Goal: Transaction & Acquisition: Purchase product/service

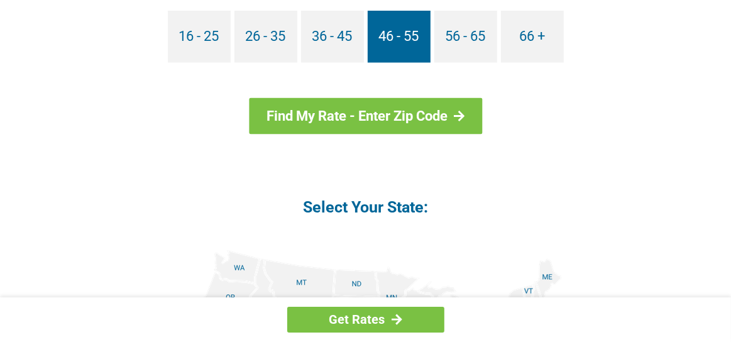
scroll to position [1235, 0]
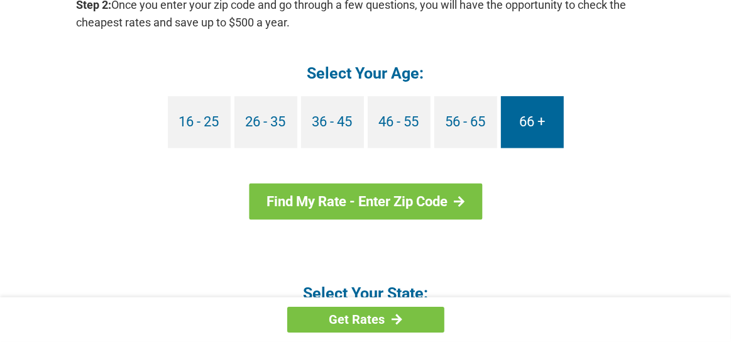
click at [531, 120] on link "66 +" at bounding box center [532, 122] width 63 height 52
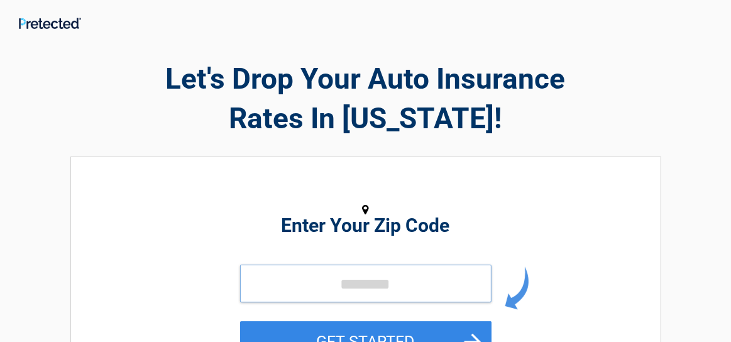
click at [384, 276] on input "tel" at bounding box center [366, 284] width 252 height 38
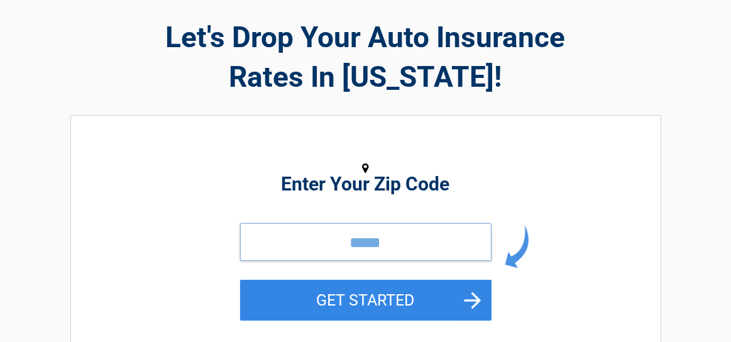
scroll to position [130, 0]
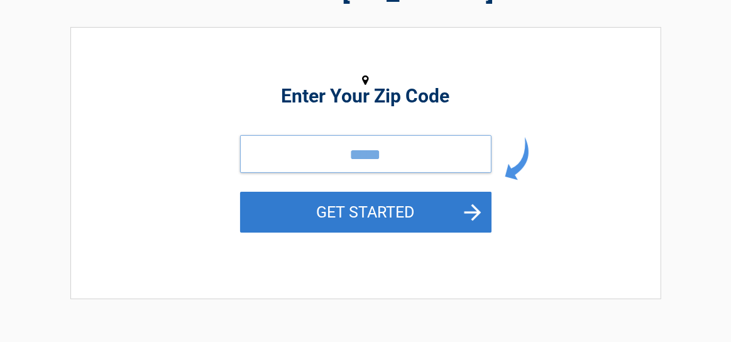
type input "*****"
click at [411, 216] on button "GET STARTED" at bounding box center [366, 212] width 252 height 41
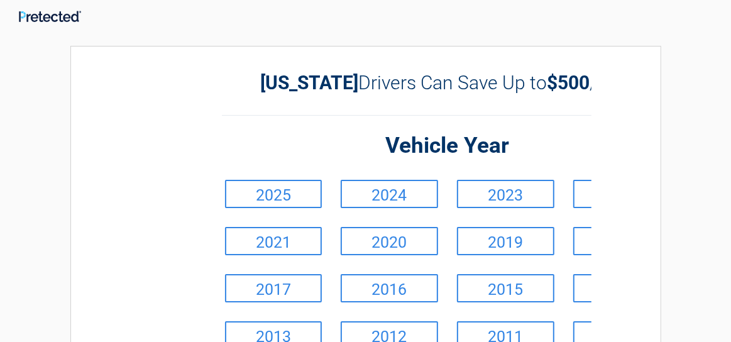
scroll to position [0, 0]
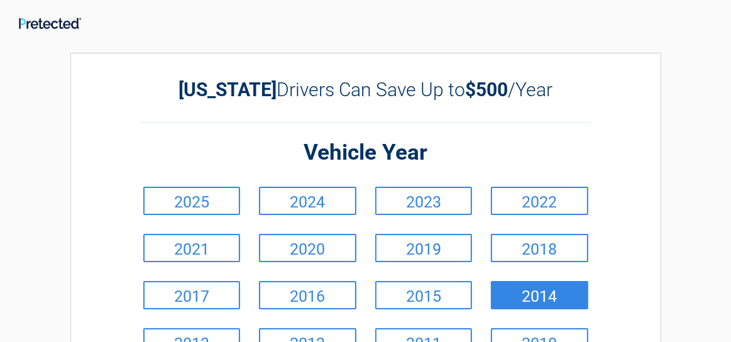
click at [550, 292] on link "2014" at bounding box center [539, 295] width 97 height 28
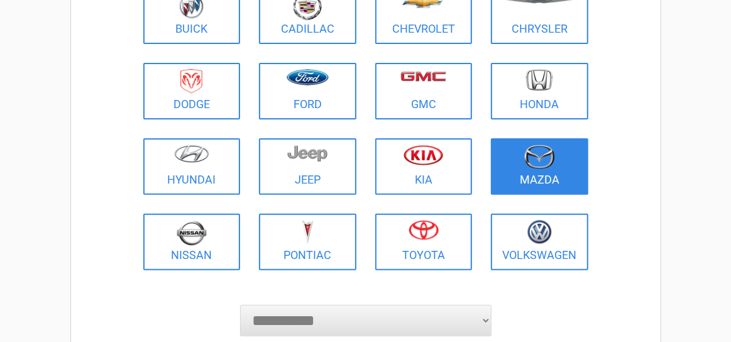
scroll to position [195, 0]
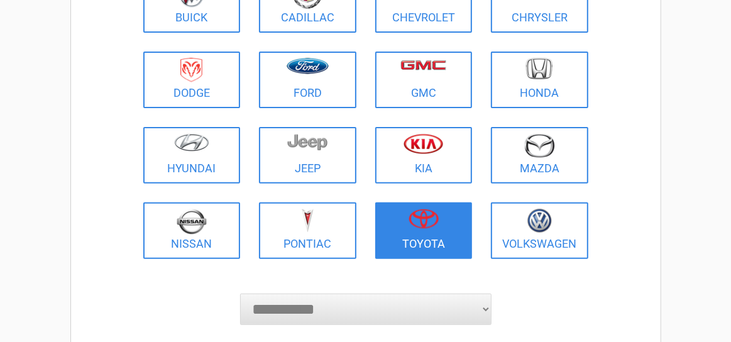
click at [445, 226] on figure at bounding box center [424, 223] width 82 height 28
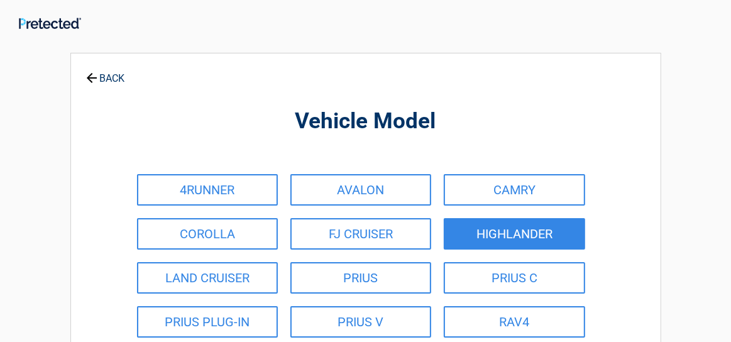
scroll to position [0, 0]
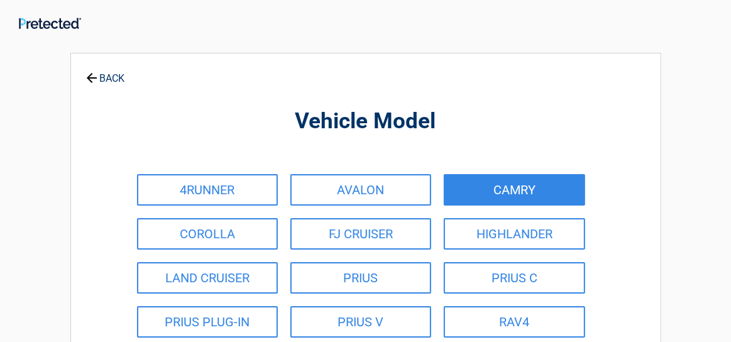
click at [537, 187] on link "CAMRY" at bounding box center [514, 189] width 141 height 31
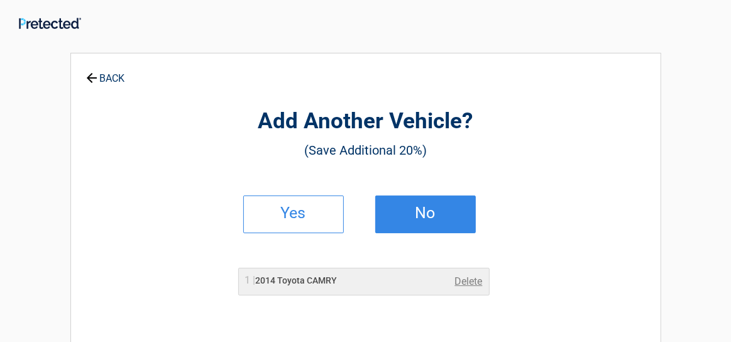
click at [442, 209] on h2 "No" at bounding box center [426, 213] width 74 height 9
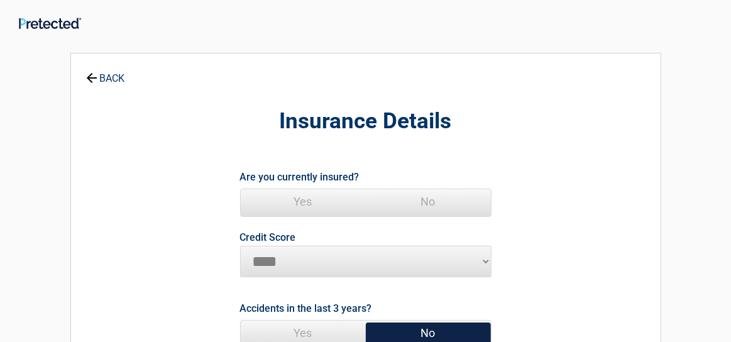
click at [305, 203] on span "Yes" at bounding box center [303, 201] width 125 height 25
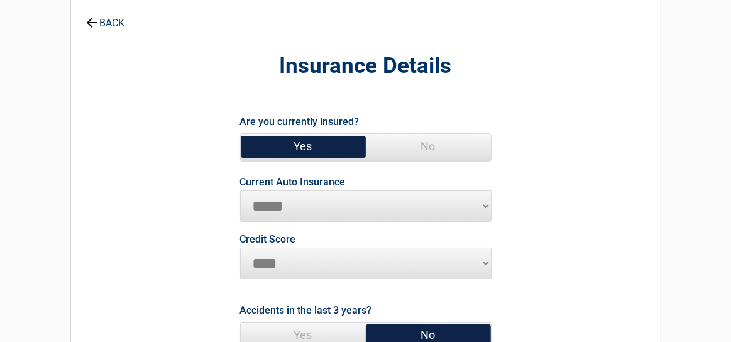
scroll to position [130, 0]
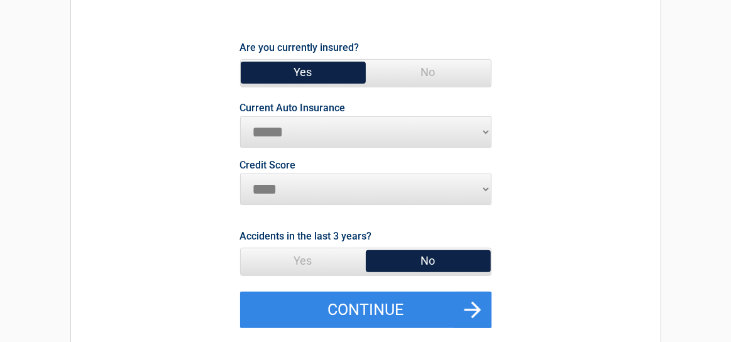
click at [240, 116] on select "**********" at bounding box center [366, 131] width 252 height 31
select select "**********"
click option "**********" at bounding box center [0, 0] width 0 height 0
click at [445, 264] on span "No" at bounding box center [428, 260] width 125 height 25
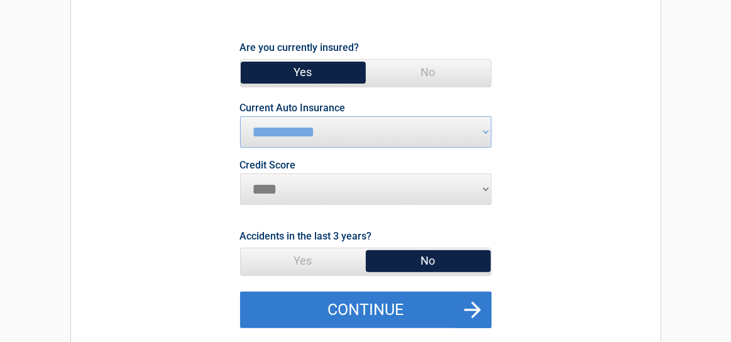
click at [464, 314] on button "Continue" at bounding box center [366, 310] width 252 height 36
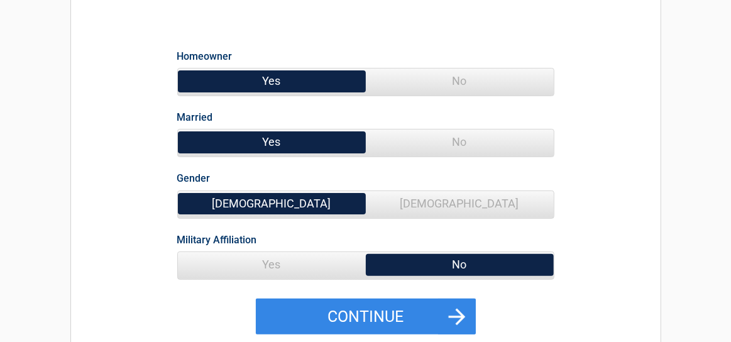
click at [457, 206] on span "[DEMOGRAPHIC_DATA]" at bounding box center [460, 203] width 188 height 25
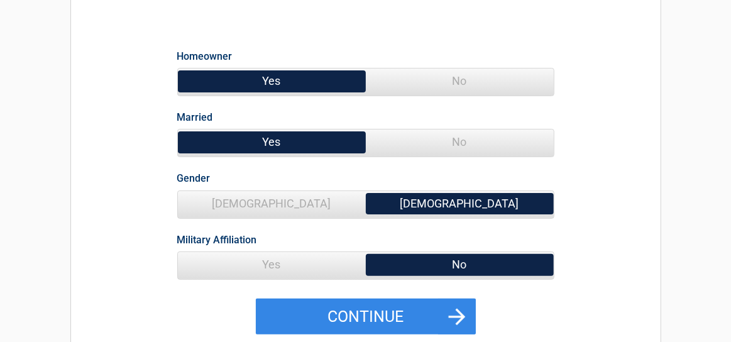
click at [471, 147] on span "No" at bounding box center [460, 142] width 188 height 25
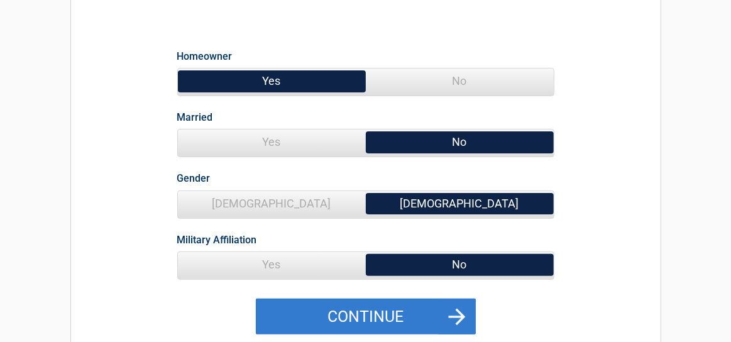
click at [416, 323] on button "Continue" at bounding box center [366, 317] width 220 height 36
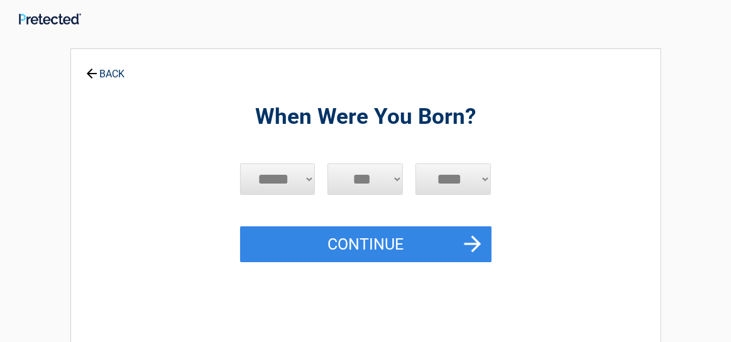
scroll to position [0, 0]
